Goal: Navigation & Orientation: Find specific page/section

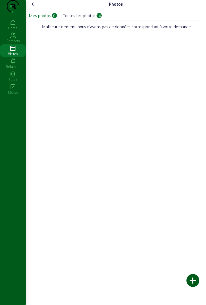
click at [31, 7] on icon at bounding box center [33, 4] width 6 height 6
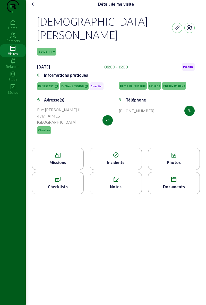
click at [48, 152] on icon at bounding box center [57, 155] width 51 height 6
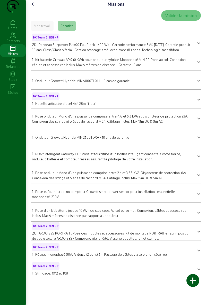
click at [34, 7] on icon at bounding box center [33, 4] width 6 height 6
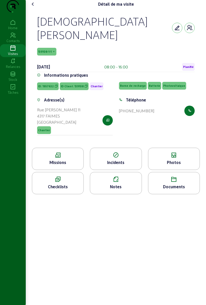
click at [179, 153] on icon at bounding box center [174, 155] width 51 height 6
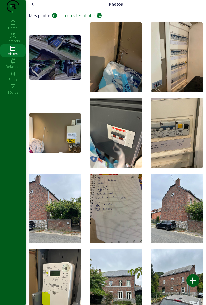
click at [118, 211] on img at bounding box center [116, 208] width 52 height 70
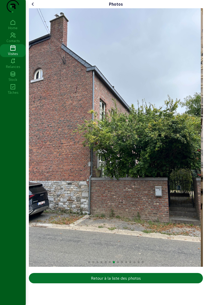
click at [34, 7] on icon at bounding box center [33, 4] width 6 height 6
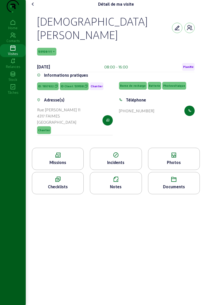
click at [34, 7] on icon at bounding box center [33, 4] width 6 height 6
